Goal: Check status: Check status

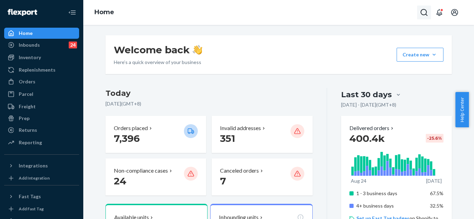
drag, startPoint x: 427, startPoint y: 4, endPoint x: 420, endPoint y: 11, distance: 9.6
click at [424, 6] on div "Home" at bounding box center [278, 12] width 390 height 25
click at [420, 11] on icon "Open Search Box" at bounding box center [423, 12] width 8 height 8
click at [381, 13] on input "Search Input" at bounding box center [372, 12] width 85 height 7
paste input "#255234836"
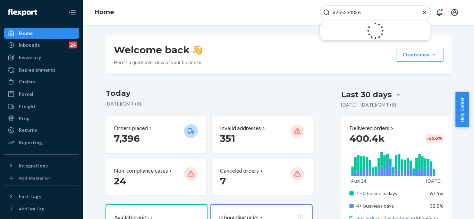
type input "#255234836"
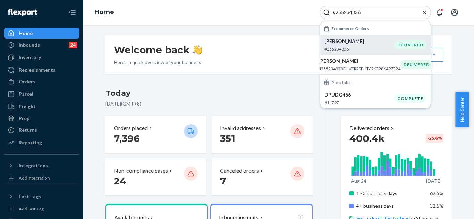
click at [375, 51] on p "#255234836" at bounding box center [359, 49] width 70 height 6
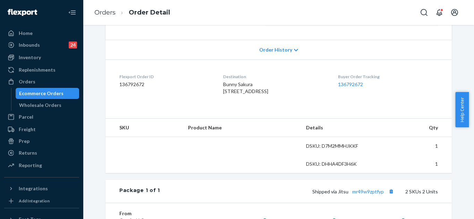
scroll to position [139, 0]
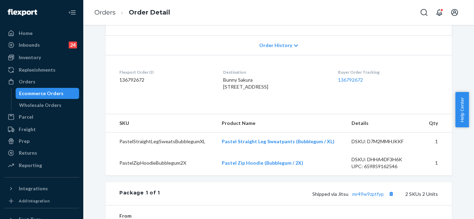
click at [279, 39] on div "Order History" at bounding box center [278, 45] width 346 height 20
click at [288, 43] on div "Order History" at bounding box center [278, 45] width 346 height 20
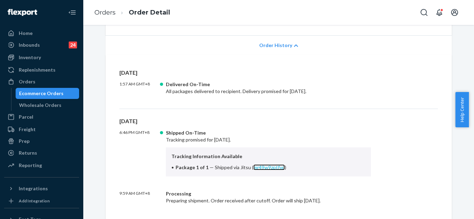
click at [262, 168] on link "mr49w9zptfyp" at bounding box center [269, 168] width 32 height 6
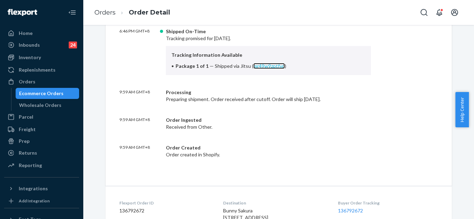
scroll to position [243, 0]
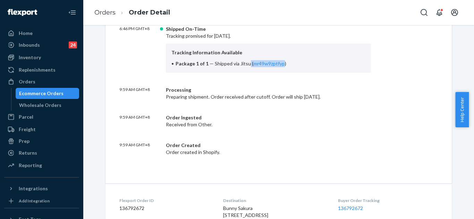
drag, startPoint x: 245, startPoint y: 63, endPoint x: 280, endPoint y: 63, distance: 34.3
click at [280, 63] on span "Shipped via Jitsu ( mr49w9zptfyp )" at bounding box center [250, 64] width 71 height 6
copy span "( mr49w9zptfyp"
click at [264, 76] on div "[DATE] 6:46 PM GMT+8 Shipped On-Time Tracking promised for [DATE]. Tracking Inf…" at bounding box center [278, 85] width 318 height 142
drag, startPoint x: 245, startPoint y: 65, endPoint x: 283, endPoint y: 67, distance: 37.5
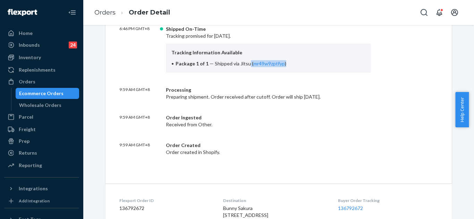
click at [283, 67] on div "Tracking Information Available Package 1 of 1 — Shipped via [GEOGRAPHIC_DATA] (…" at bounding box center [268, 58] width 205 height 29
click at [270, 76] on div "[DATE] 6:46 PM GMT+8 Shipped On-Time Tracking promised for [DATE]. Tracking Inf…" at bounding box center [278, 85] width 318 height 142
drag, startPoint x: 236, startPoint y: 64, endPoint x: 281, endPoint y: 64, distance: 44.7
click at [281, 64] on li "Package 1 of 1 — Shipped via Jitsu ( mr49w9zptfyp )" at bounding box center [268, 63] width 194 height 7
copy span "Jitsu ( mr49w9zptfyp )"
